Goal: Information Seeking & Learning: Compare options

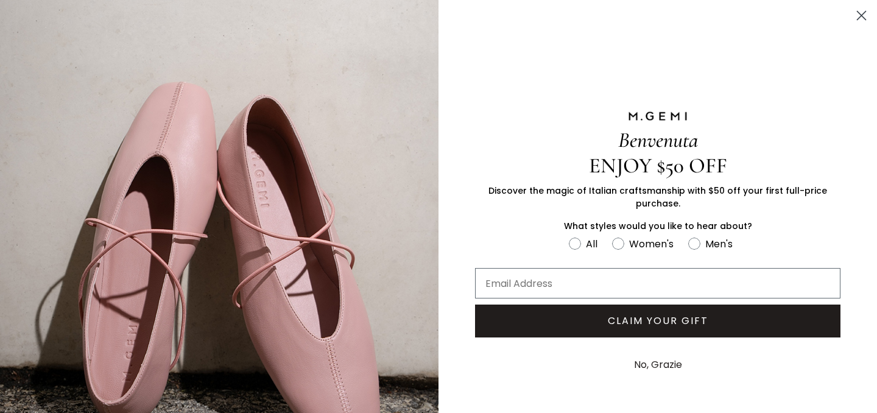
click at [860, 17] on icon "Close dialog" at bounding box center [861, 16] width 9 height 9
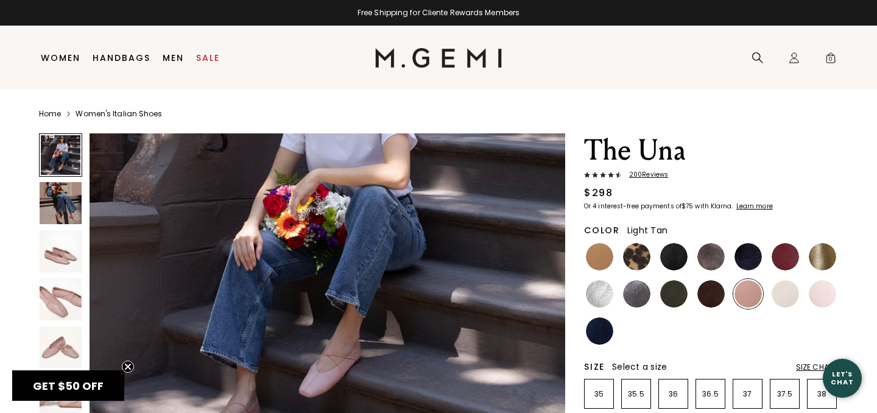
click at [600, 253] on img at bounding box center [599, 256] width 27 height 27
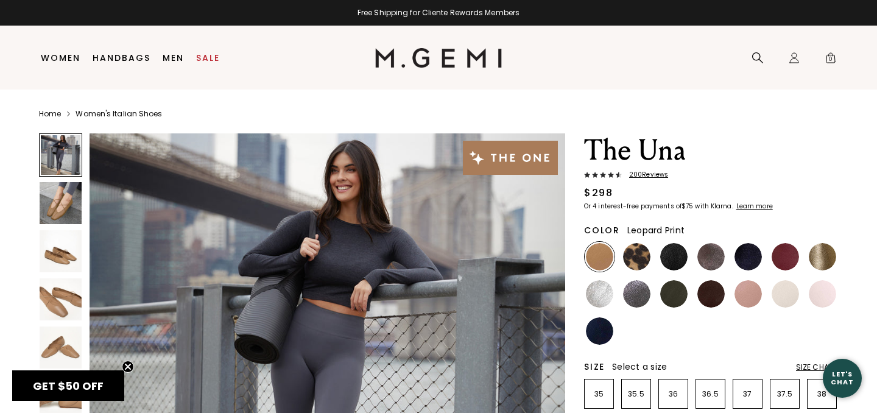
click at [631, 264] on img at bounding box center [636, 256] width 27 height 27
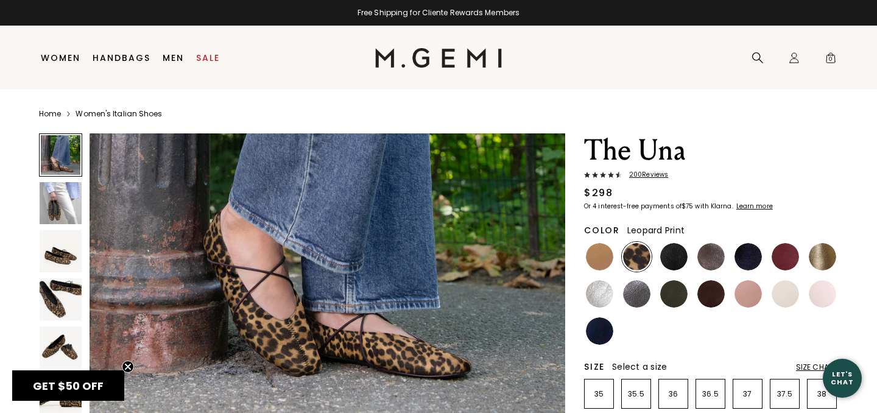
scroll to position [186, 0]
click at [664, 251] on img at bounding box center [673, 256] width 27 height 27
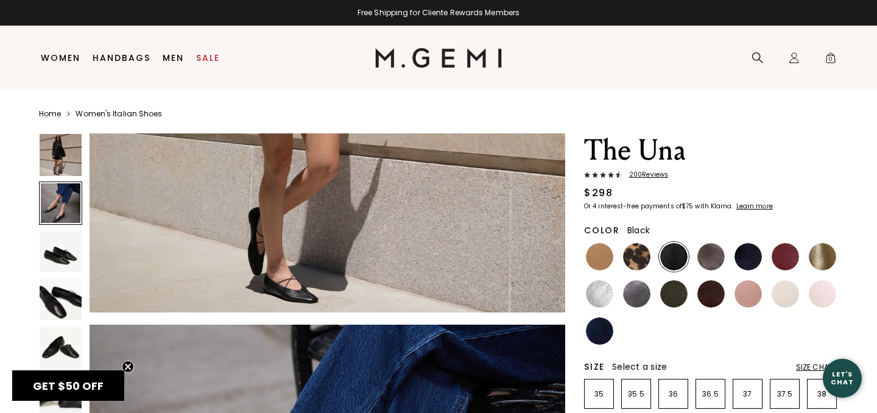
scroll to position [298, 0]
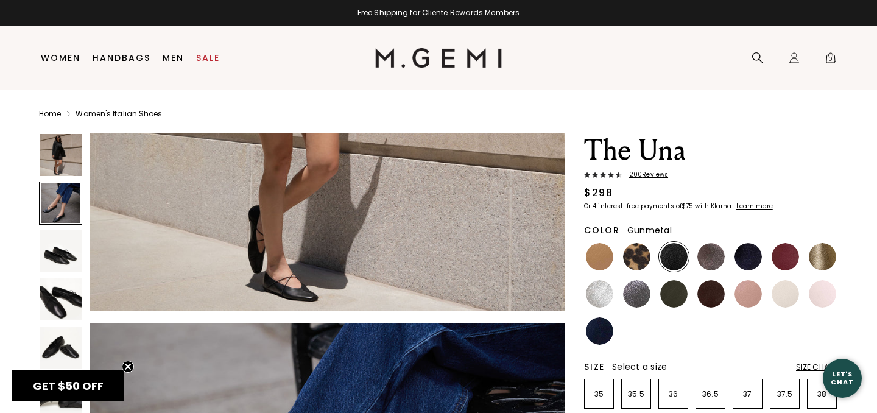
click at [658, 290] on ul at bounding box center [711, 294] width 254 height 104
click at [670, 293] on img at bounding box center [673, 293] width 27 height 27
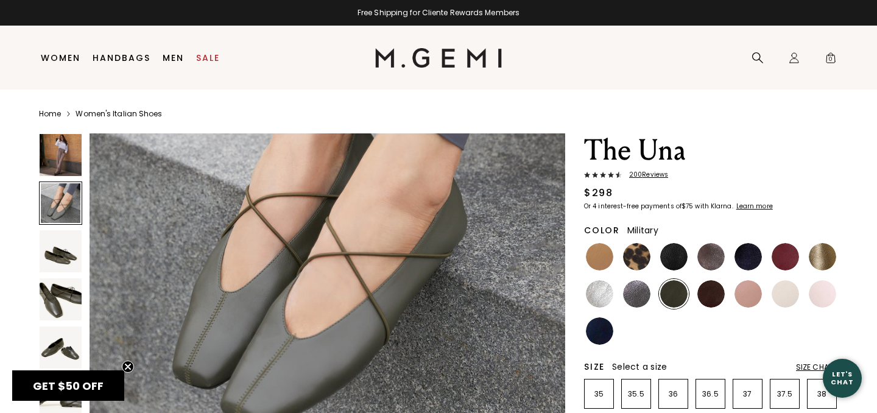
scroll to position [625, 0]
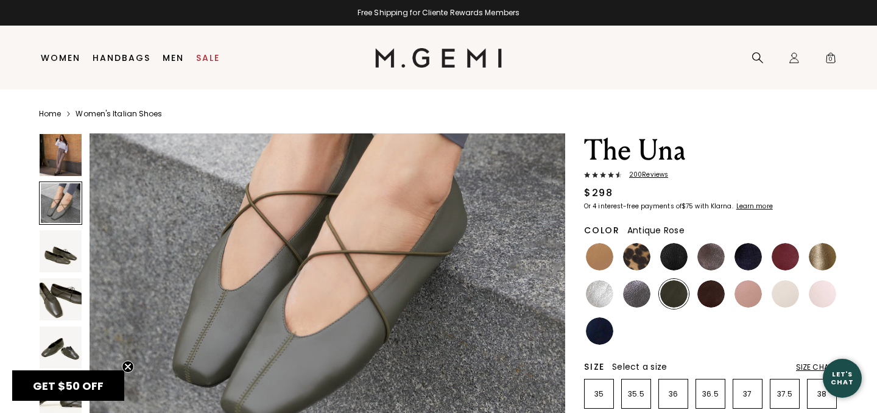
click at [743, 296] on img at bounding box center [747, 293] width 27 height 27
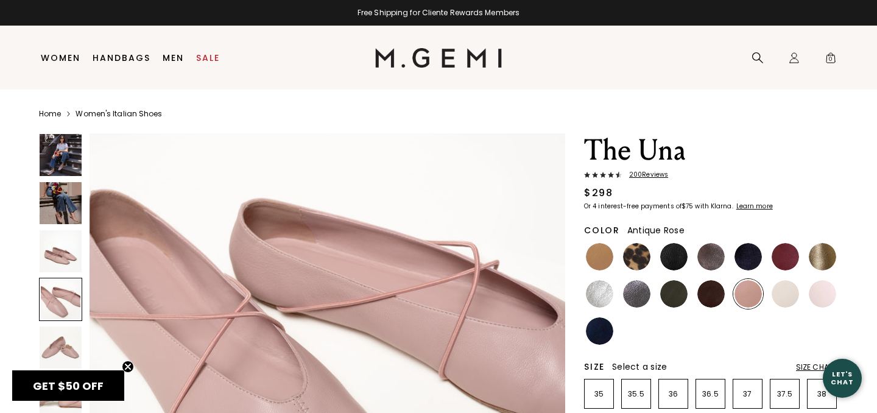
scroll to position [1497, 0]
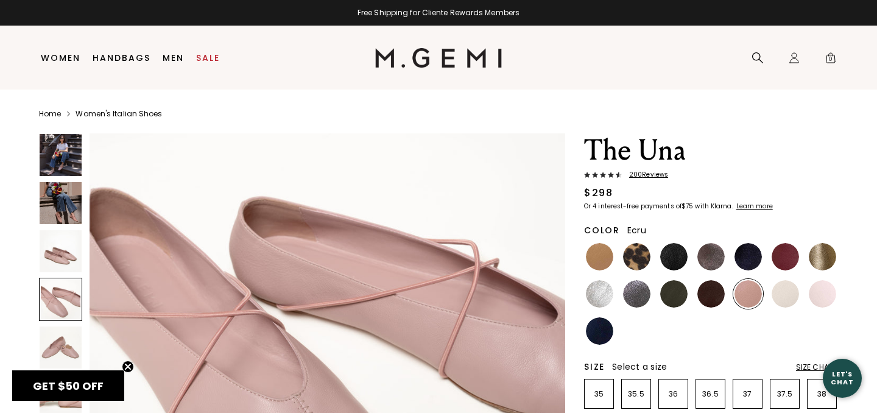
click at [799, 297] on div at bounding box center [785, 294] width 30 height 30
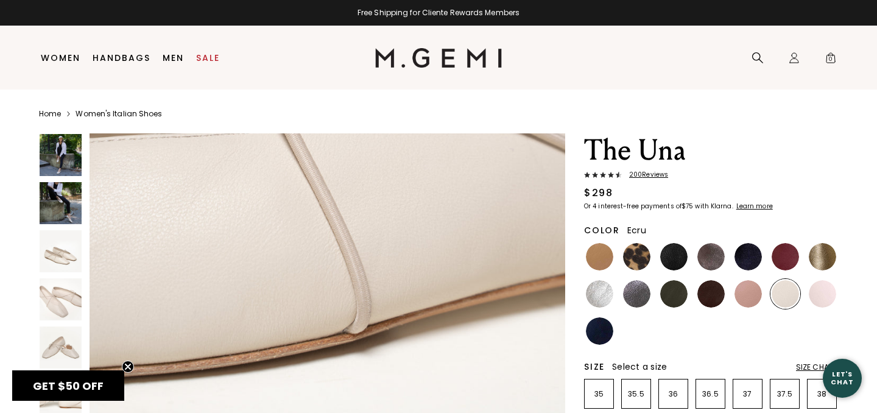
scroll to position [3097, 0]
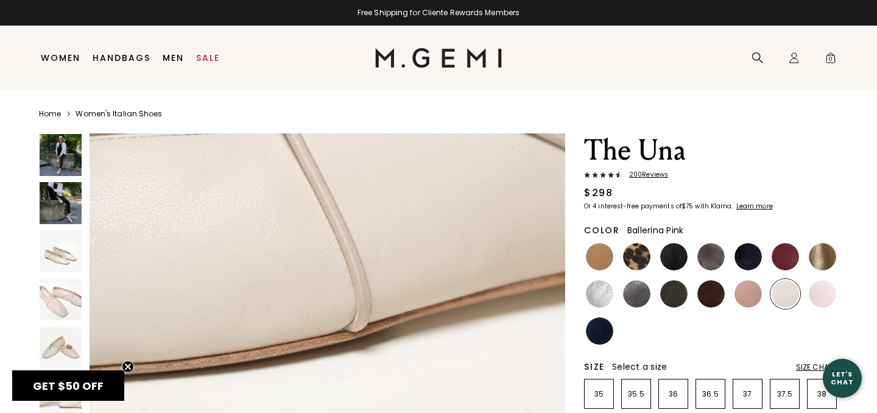
click at [827, 284] on img at bounding box center [822, 293] width 27 height 27
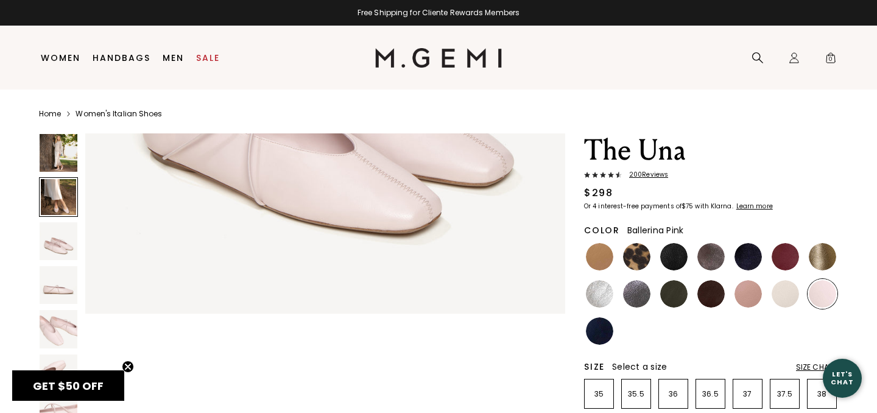
scroll to position [1409, 0]
